Goal: Transaction & Acquisition: Subscribe to service/newsletter

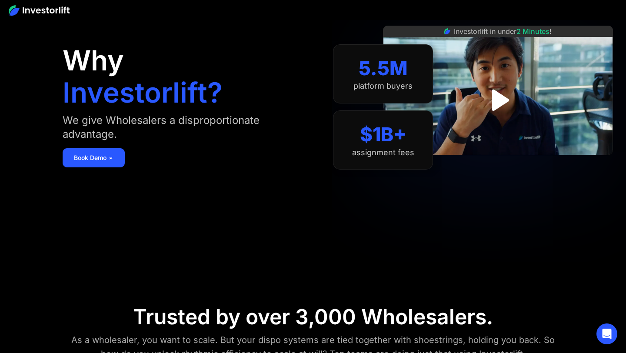
scroll to position [87, 0]
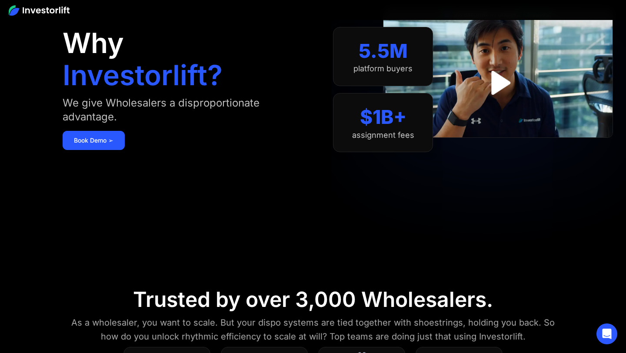
click at [560, 239] on div "Investorlift in under 2 Minutes !" at bounding box center [498, 89] width 230 height 353
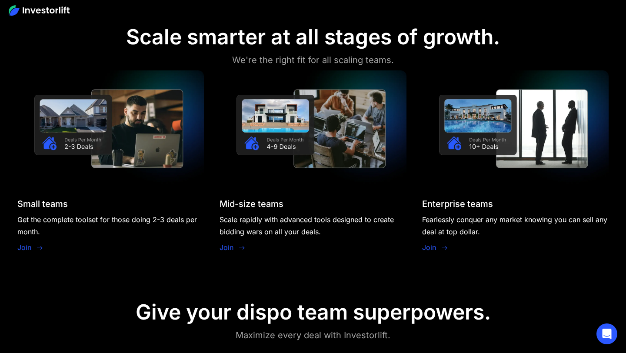
scroll to position [748, 0]
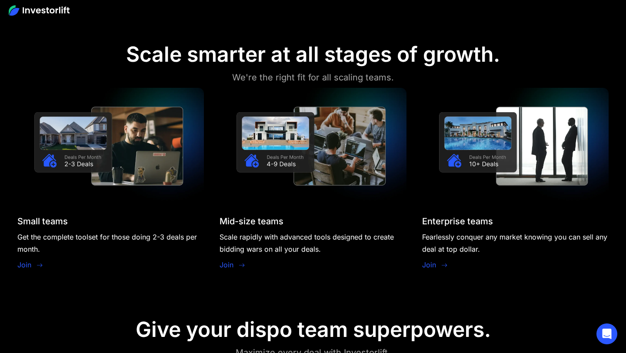
click at [27, 266] on link "Join" at bounding box center [24, 265] width 14 height 10
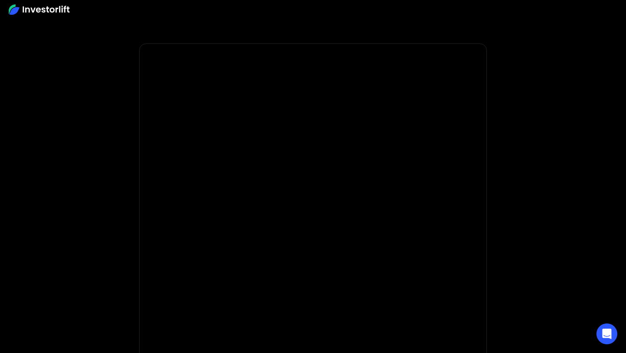
click at [542, 274] on body "* Important: Investorlift requires a minimum investment of $2,000 to join. * * …" at bounding box center [313, 260] width 626 height 521
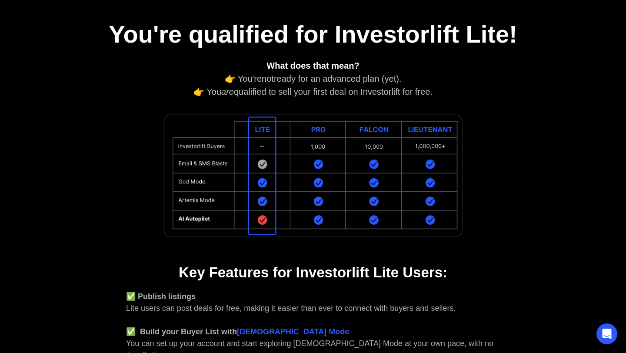
scroll to position [122, 0]
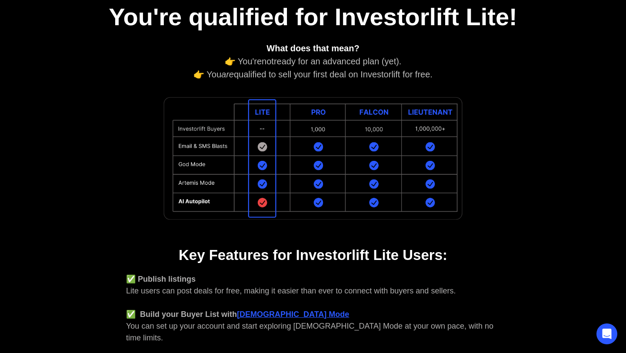
click at [495, 304] on div "✅ Publish listings Lite users can post deals for free, making it easier than ev…" at bounding box center [313, 344] width 374 height 141
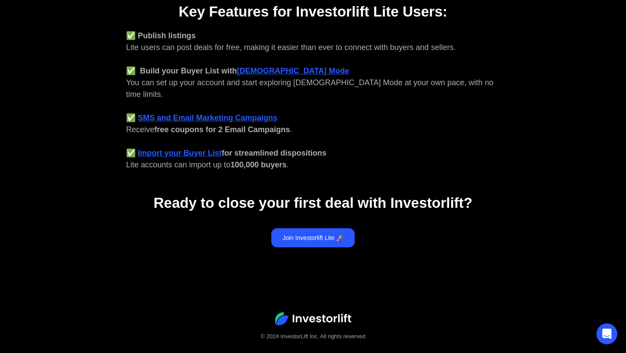
scroll to position [368, 0]
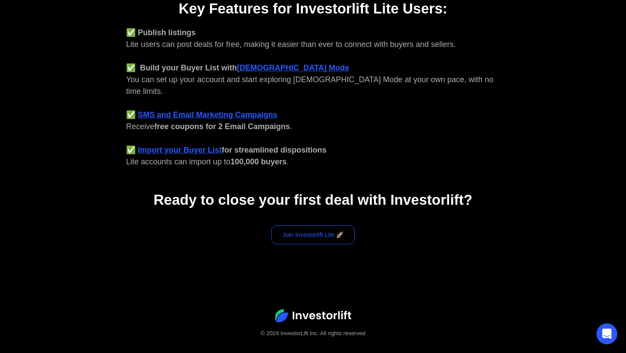
click at [314, 225] on link "Join Investorlift Lite 🚀" at bounding box center [313, 234] width 84 height 19
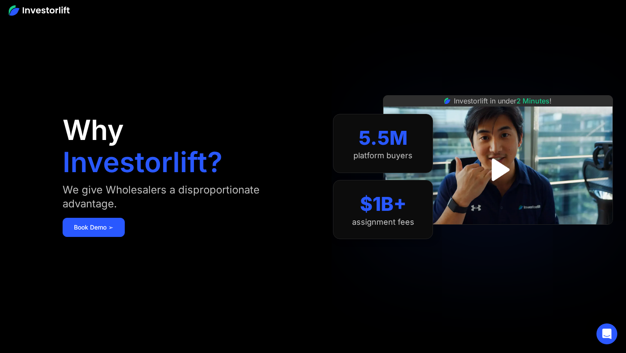
click at [347, 274] on section "5.5M platform buyers $1B+ assignment fees" at bounding box center [383, 176] width 100 height 301
